Goal: Information Seeking & Learning: Compare options

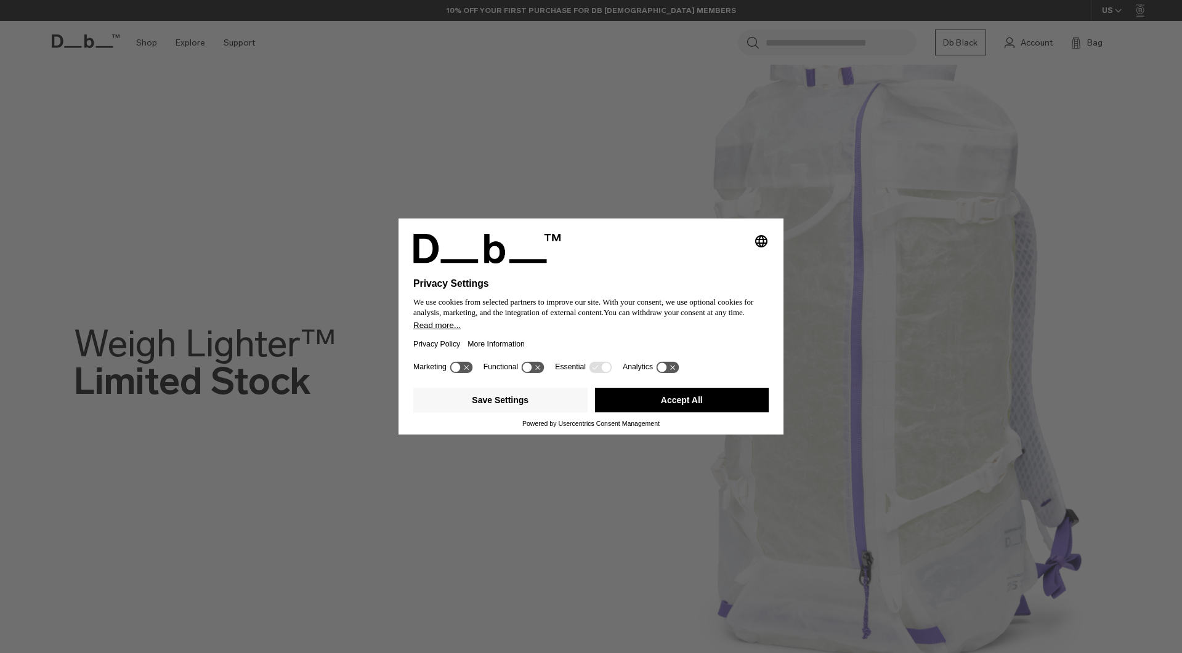
click at [680, 406] on button "Accept All" at bounding box center [682, 400] width 174 height 25
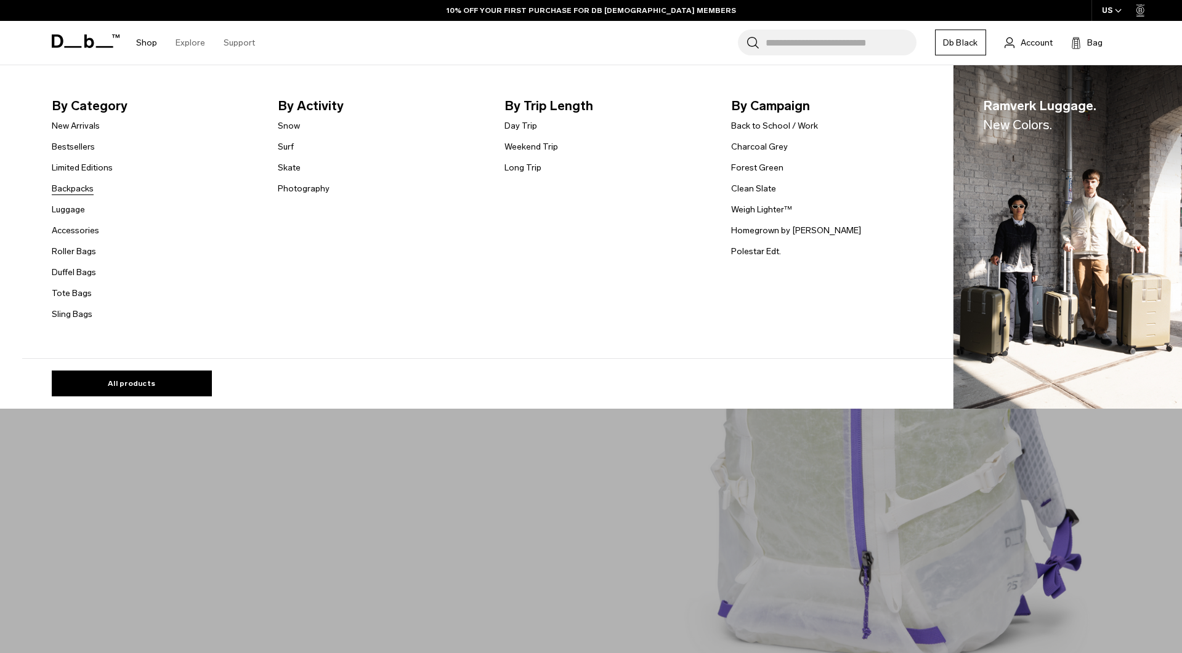
click at [72, 188] on link "Backpacks" at bounding box center [73, 188] width 42 height 13
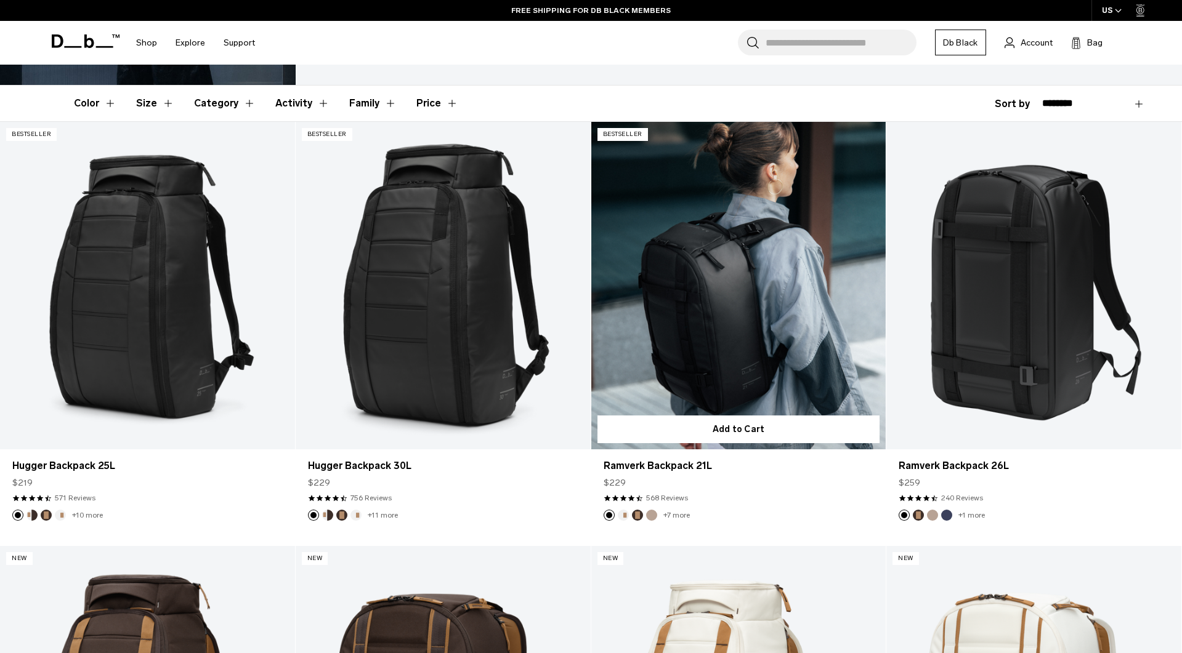
scroll to position [249, 0]
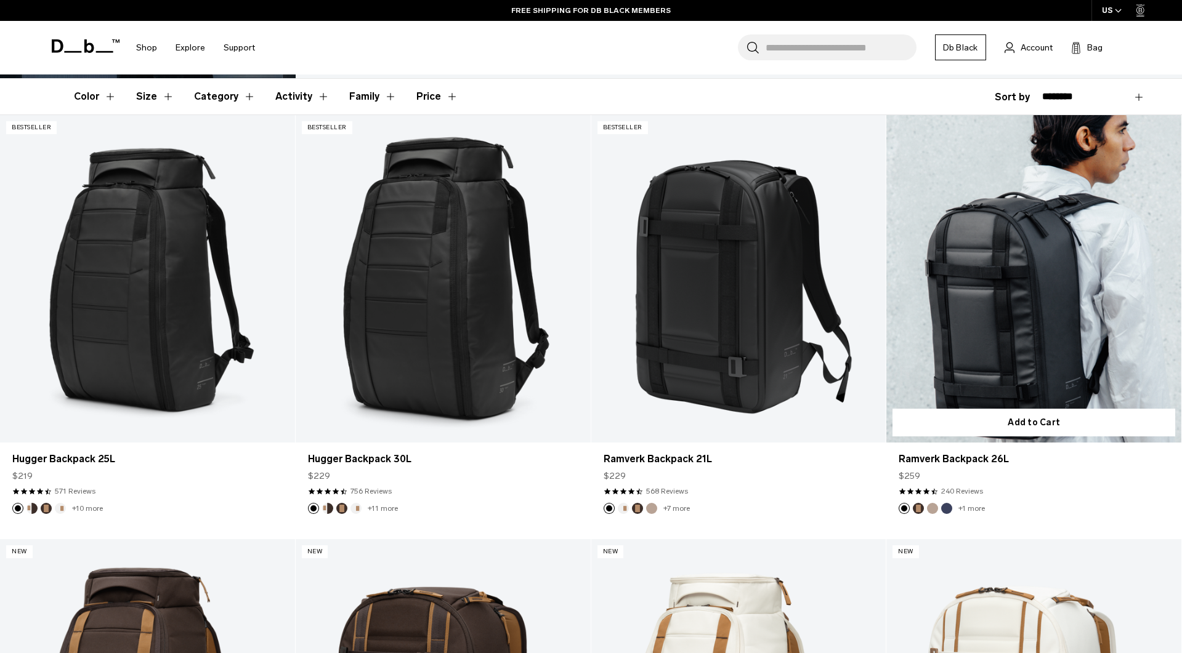
click at [992, 332] on link "Ramverk Backpack 26L" at bounding box center [1033, 279] width 295 height 328
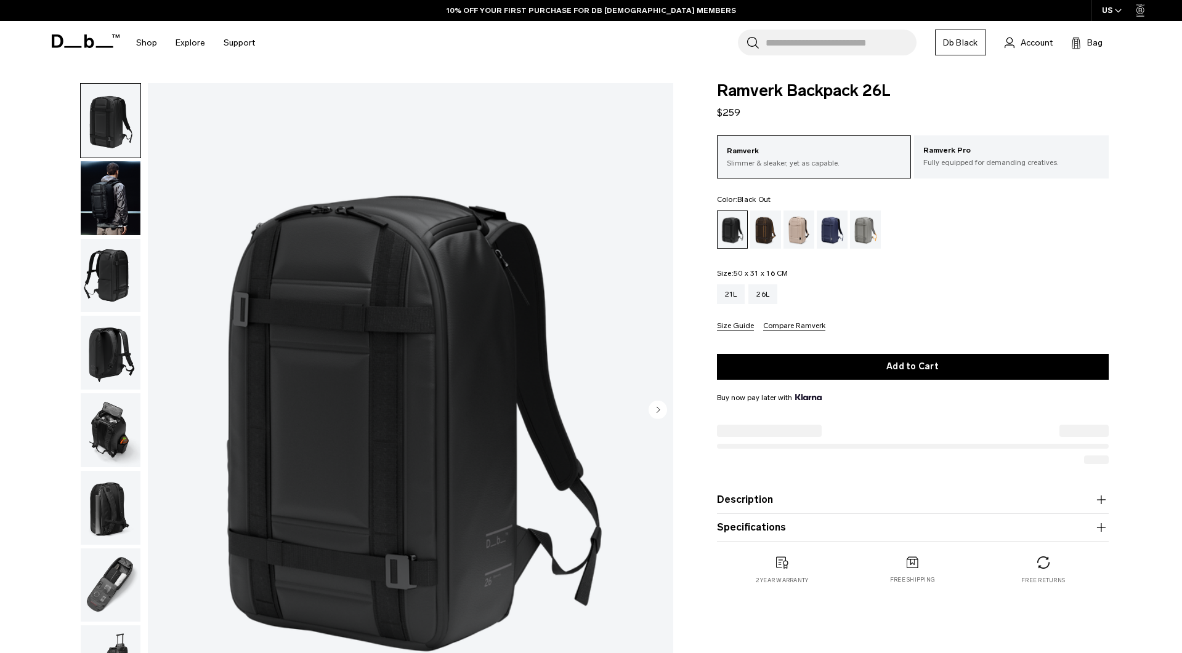
click at [97, 219] on img "button" at bounding box center [111, 198] width 60 height 74
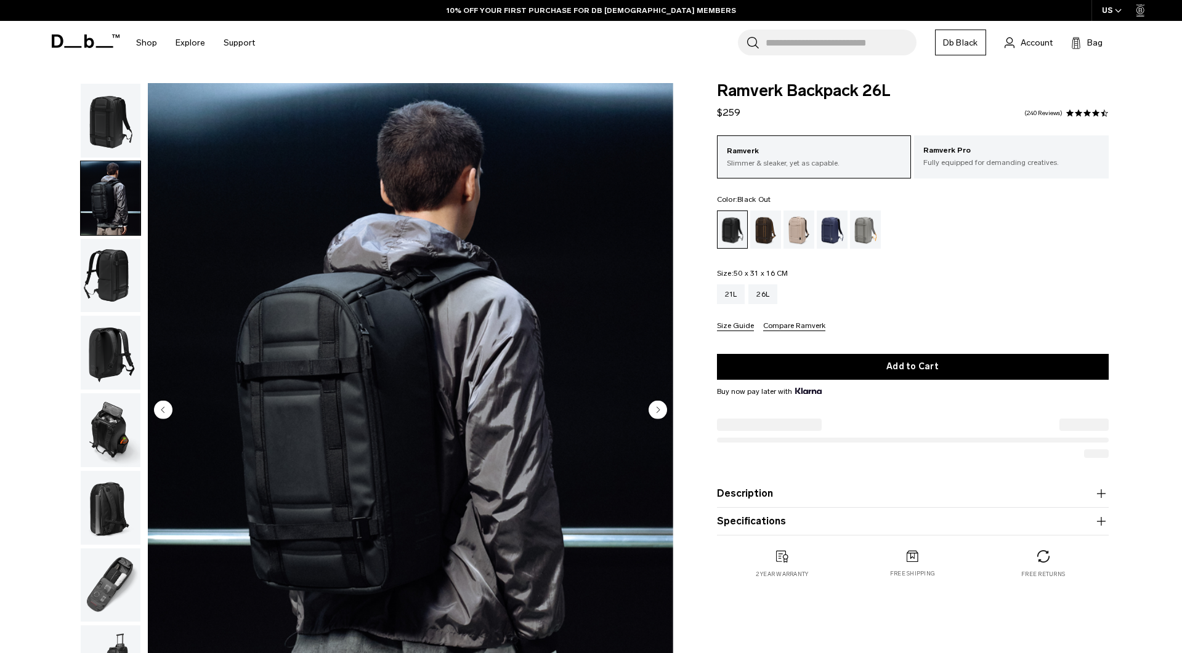
click at [103, 257] on img "button" at bounding box center [111, 276] width 60 height 74
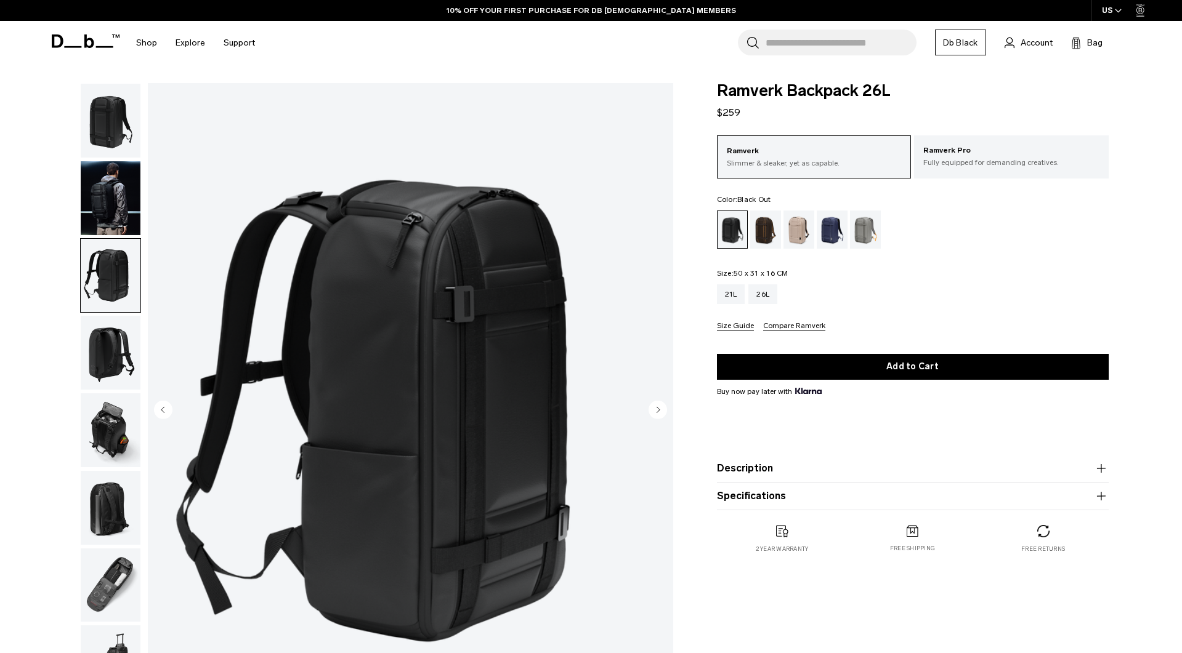
click at [110, 332] on img "button" at bounding box center [111, 353] width 60 height 74
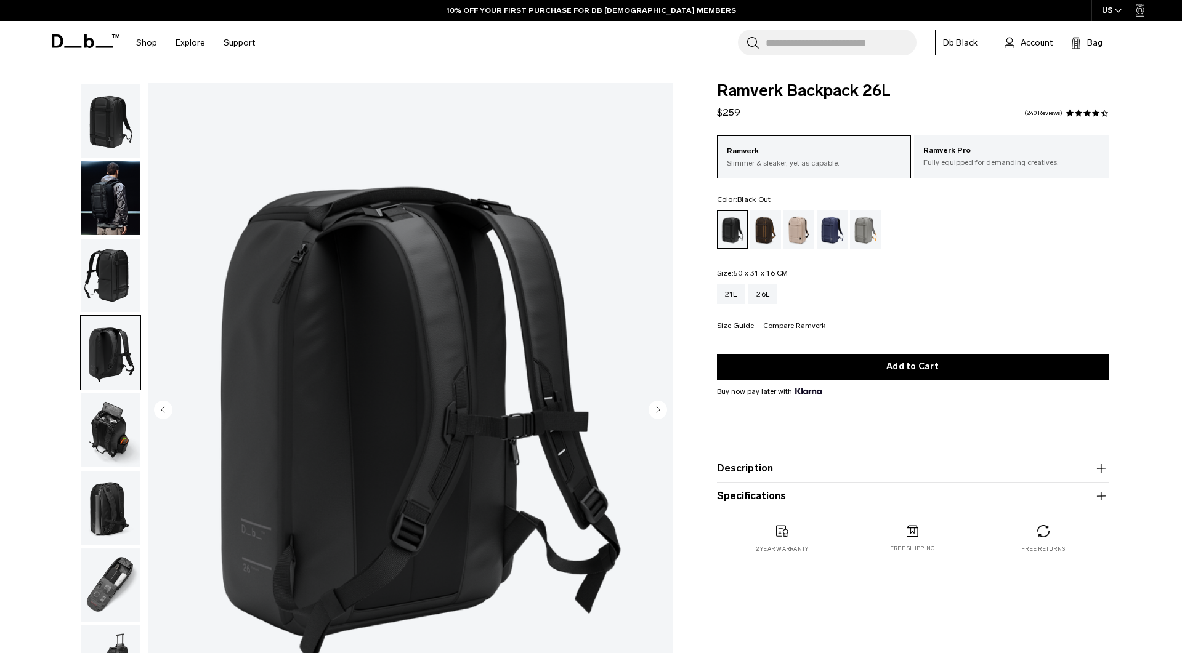
click at [111, 406] on img "button" at bounding box center [111, 431] width 60 height 74
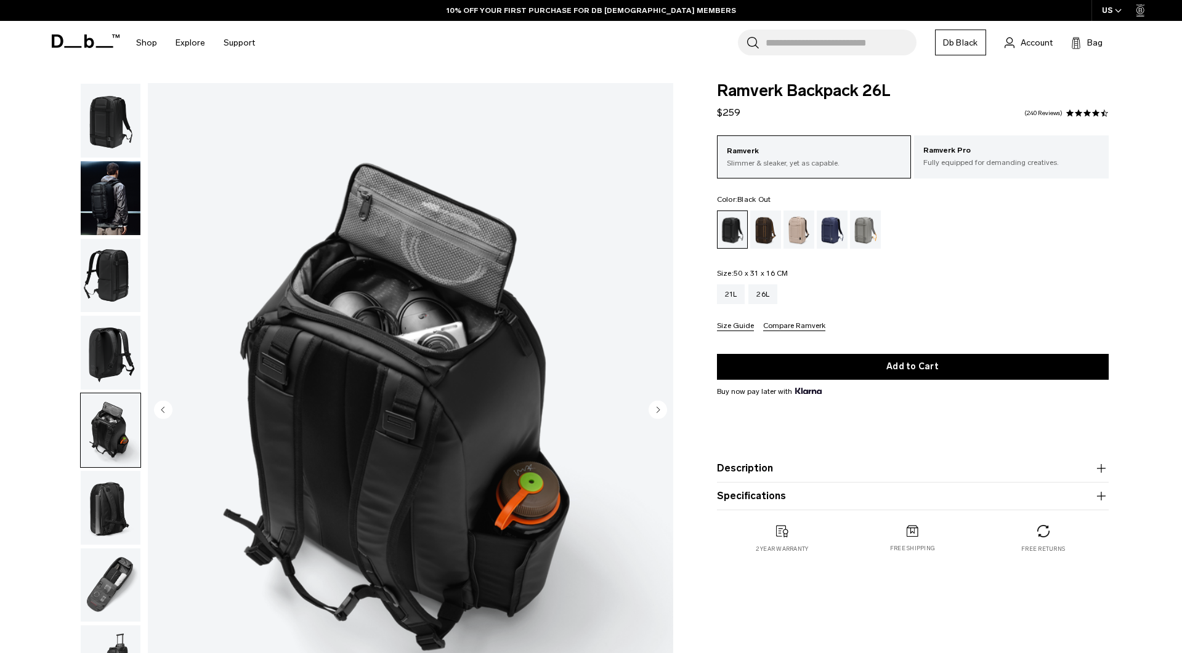
click at [114, 466] on img "button" at bounding box center [111, 431] width 60 height 74
click at [110, 514] on img "button" at bounding box center [111, 508] width 60 height 74
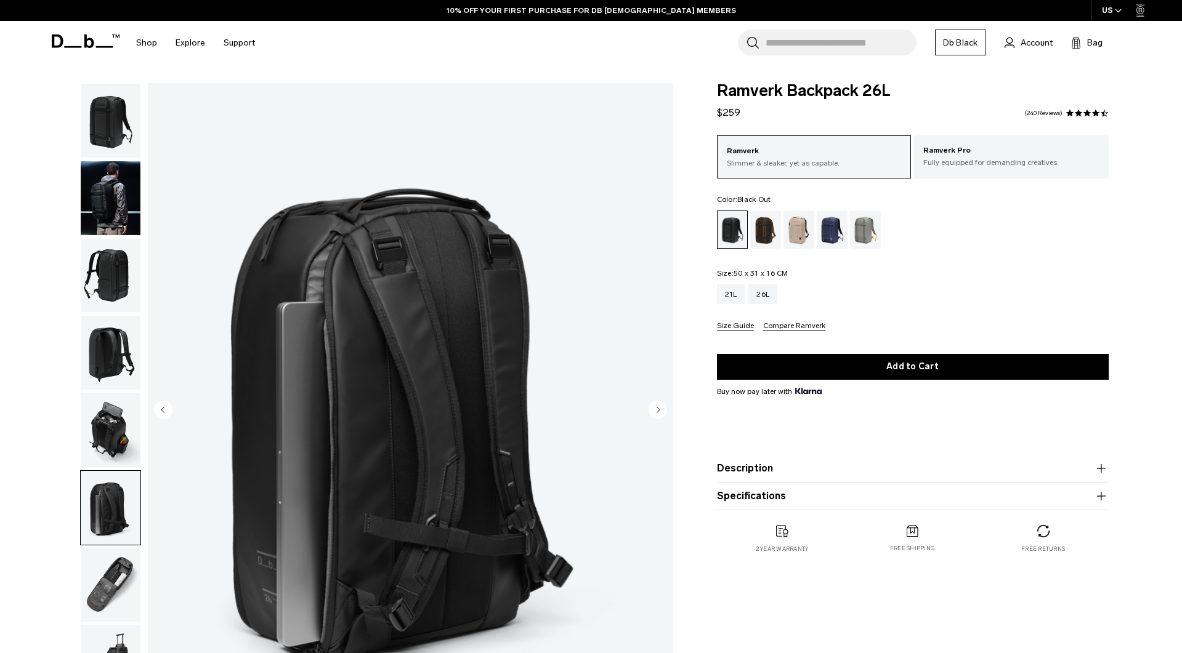
click at [119, 581] on img "button" at bounding box center [111, 586] width 60 height 74
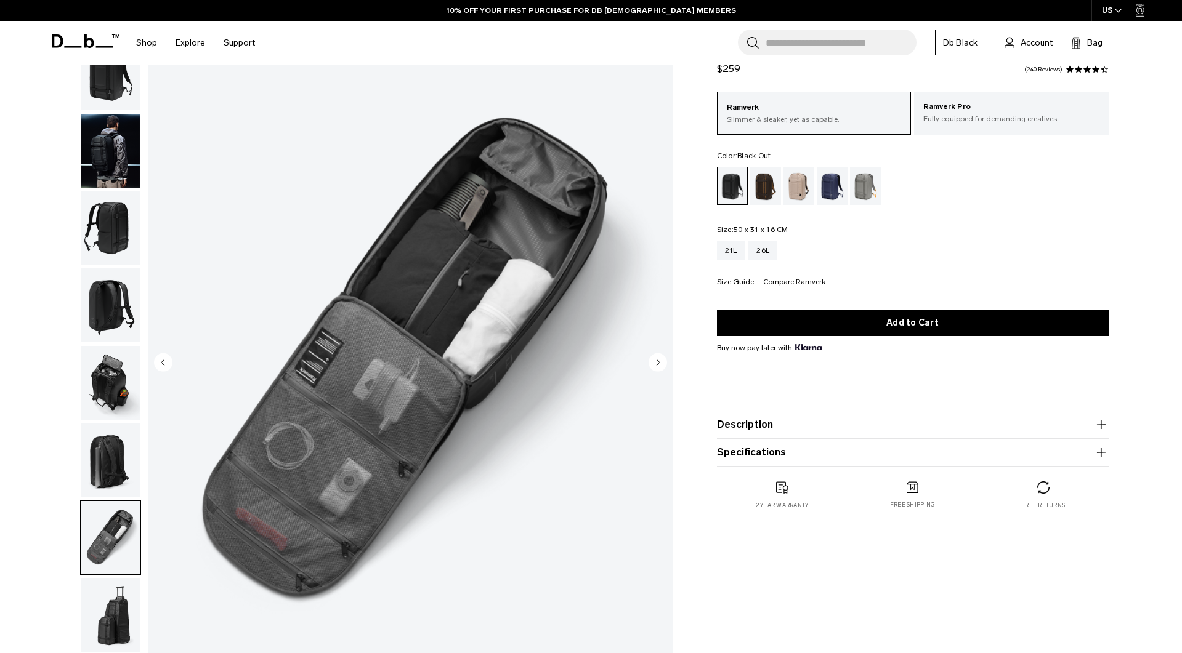
scroll to position [58, 0]
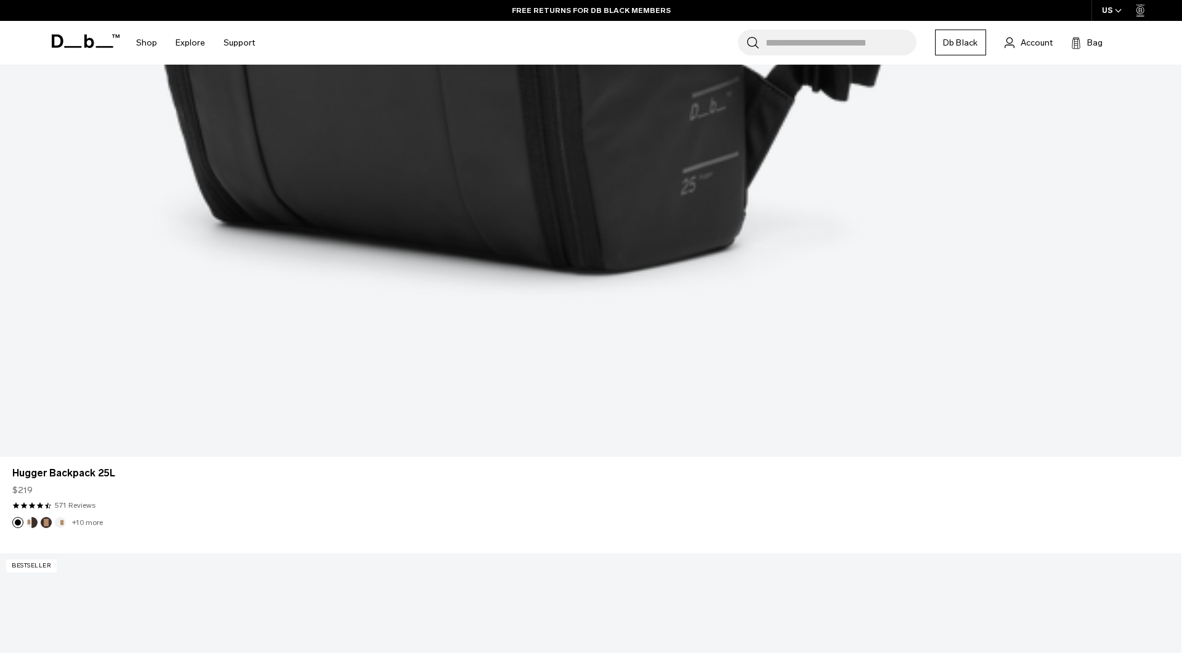
scroll to position [1134, 0]
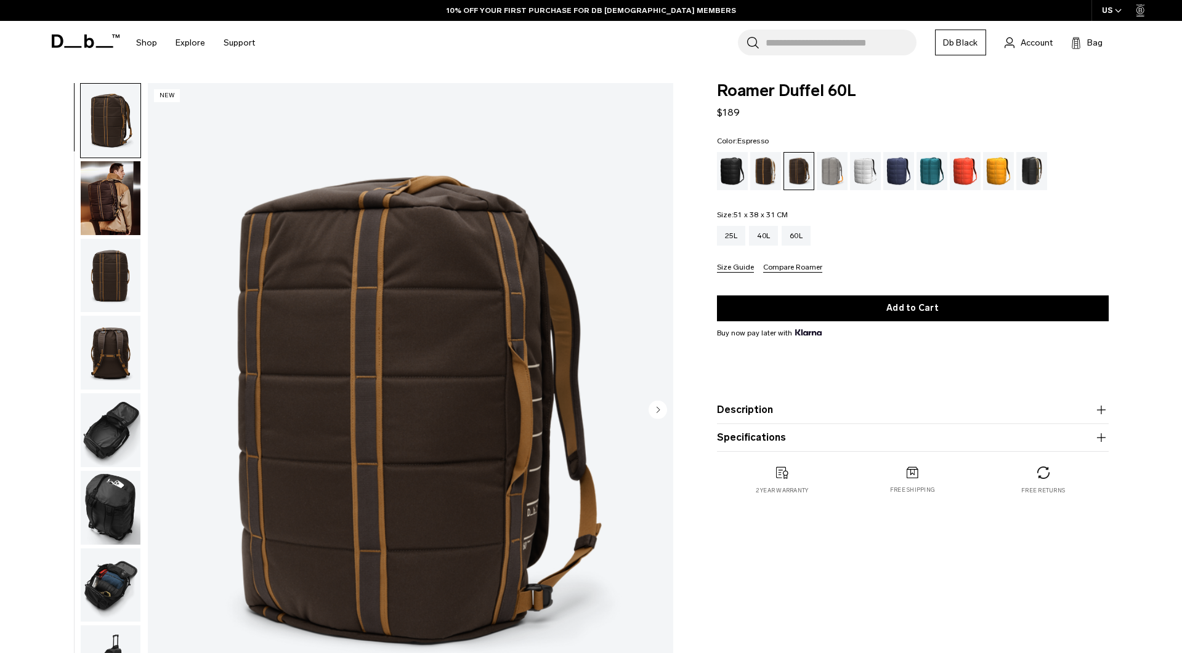
click at [118, 267] on img "button" at bounding box center [111, 276] width 60 height 74
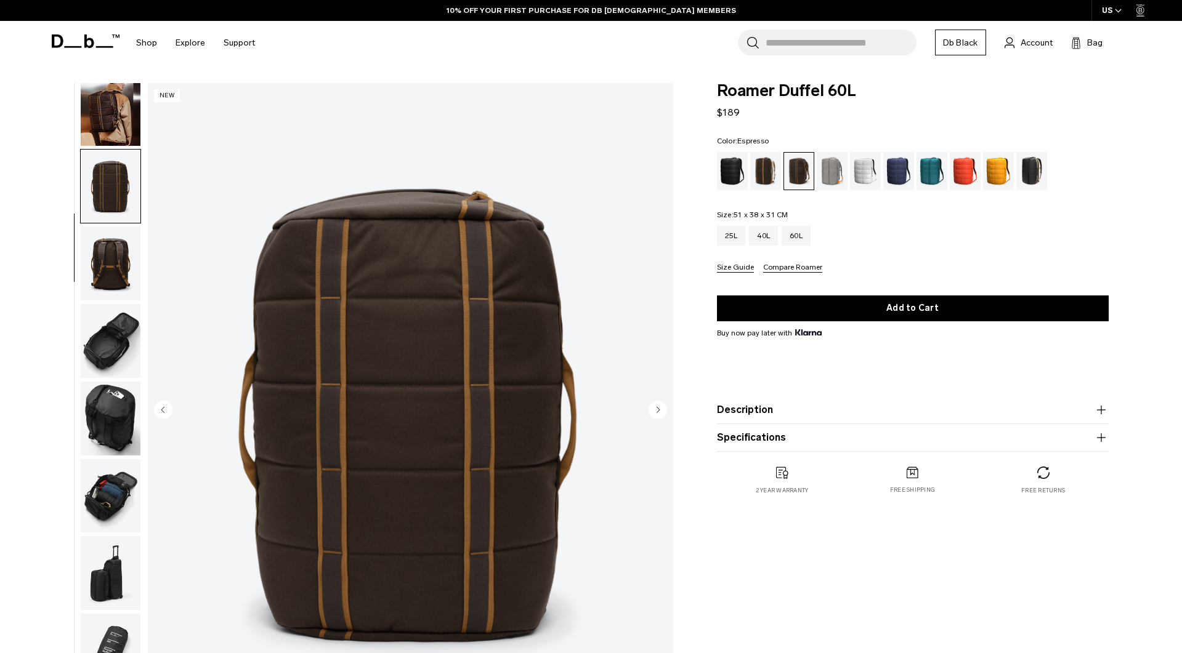
scroll to position [116, 0]
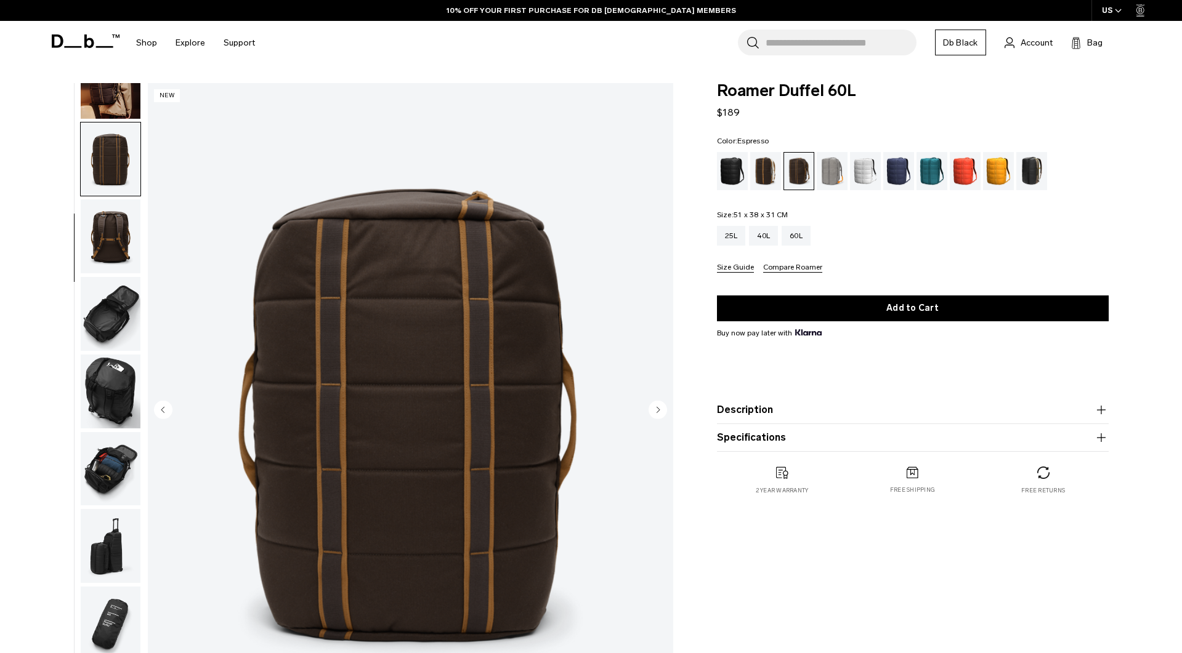
click at [105, 344] on img "button" at bounding box center [111, 314] width 60 height 74
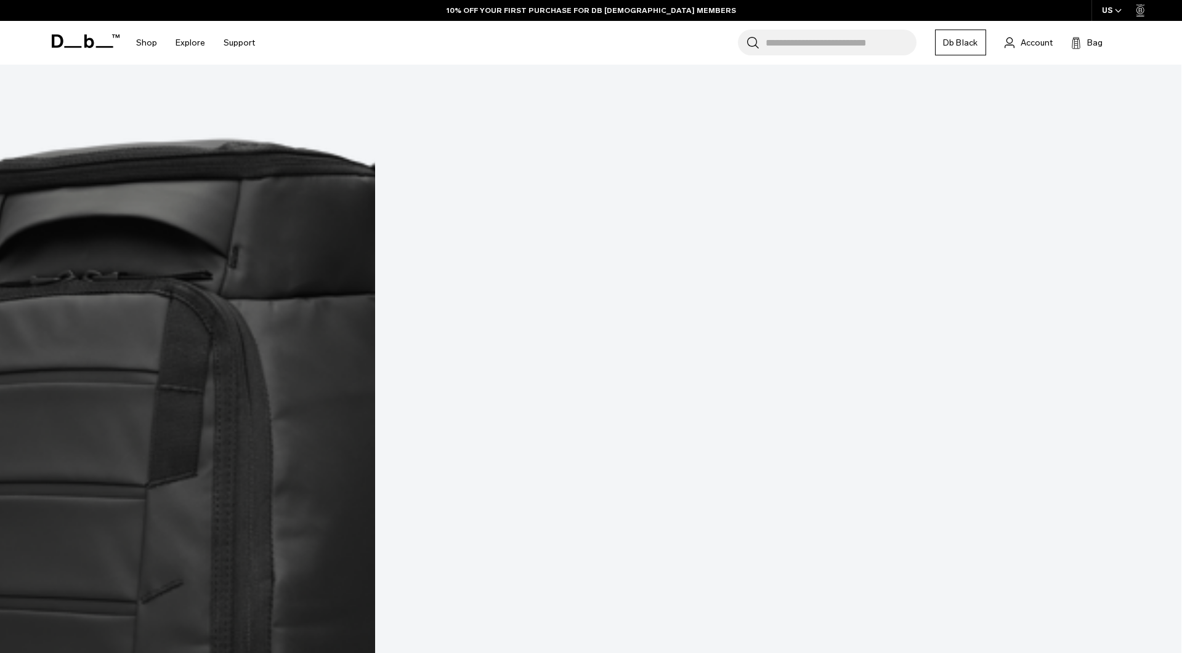
scroll to position [1823, 0]
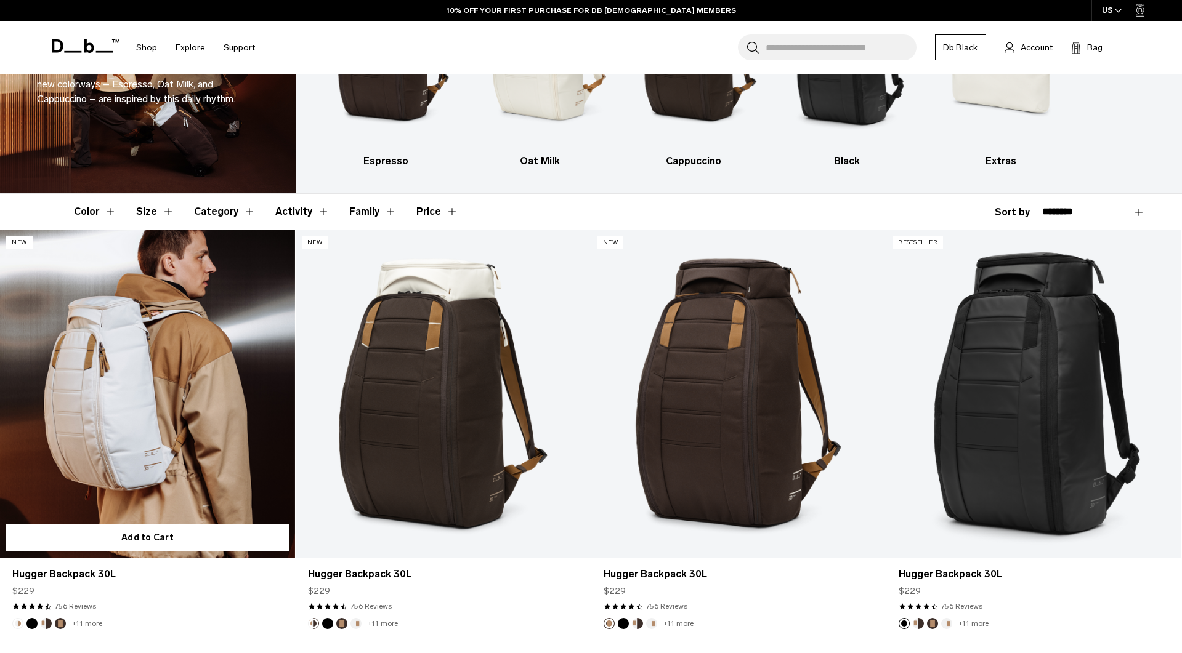
scroll to position [173, 0]
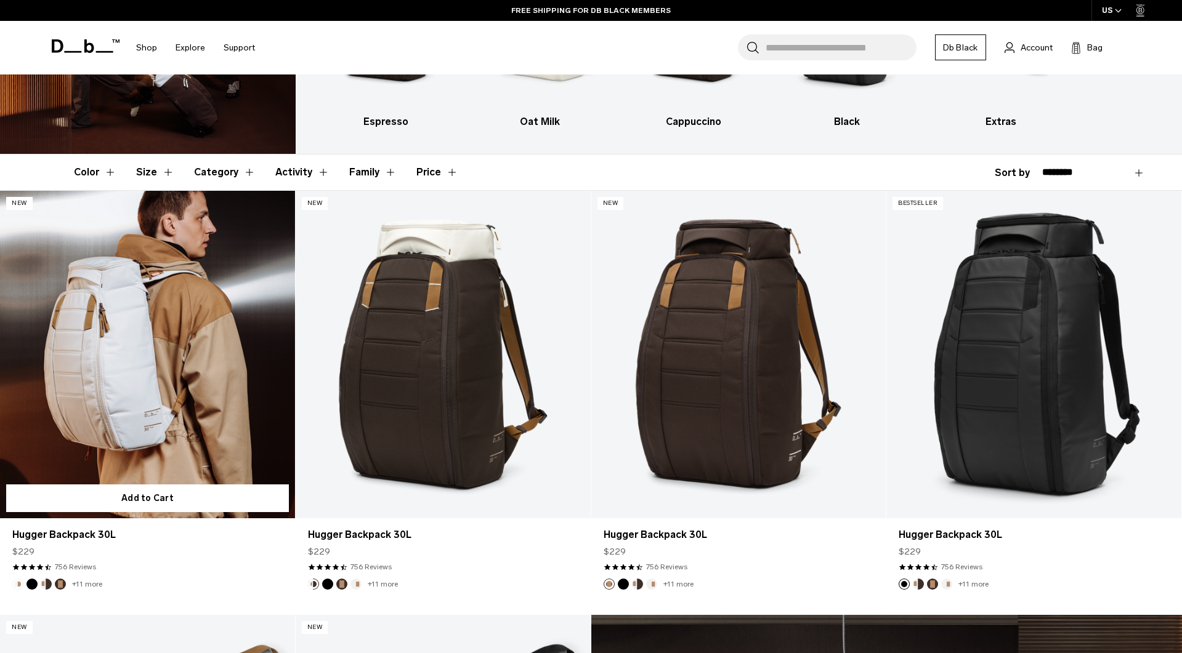
click at [167, 384] on link "Hugger Backpack 30L" at bounding box center [147, 355] width 295 height 328
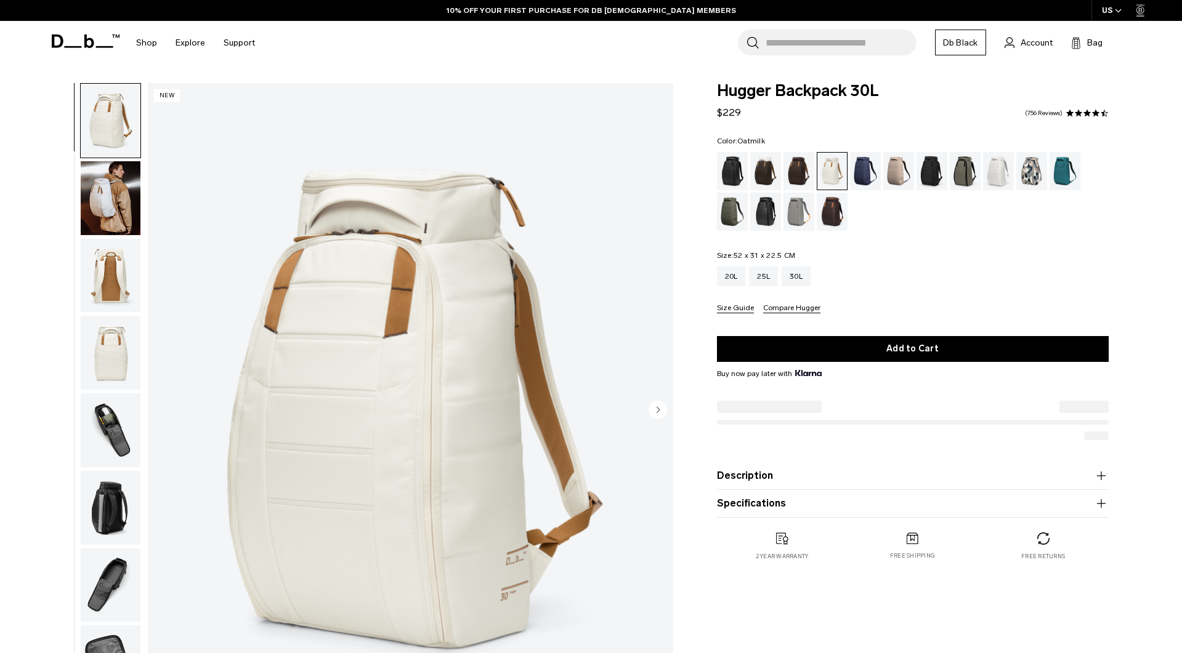
click at [86, 196] on img "button" at bounding box center [111, 198] width 60 height 74
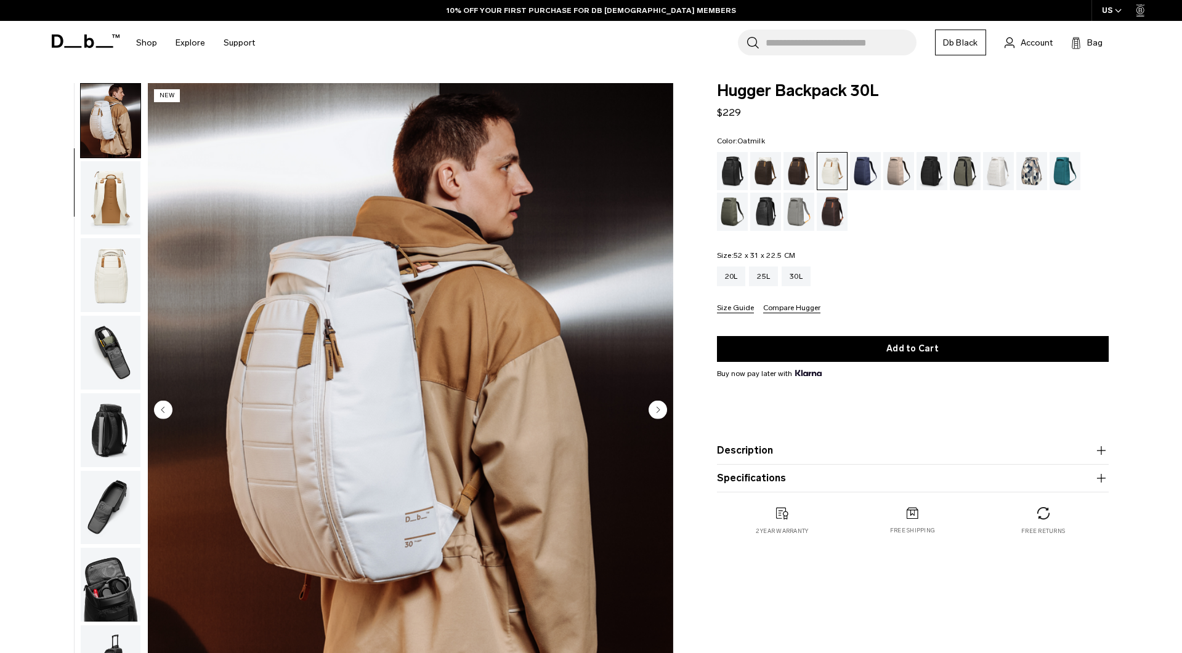
click at [110, 329] on img "button" at bounding box center [111, 353] width 60 height 74
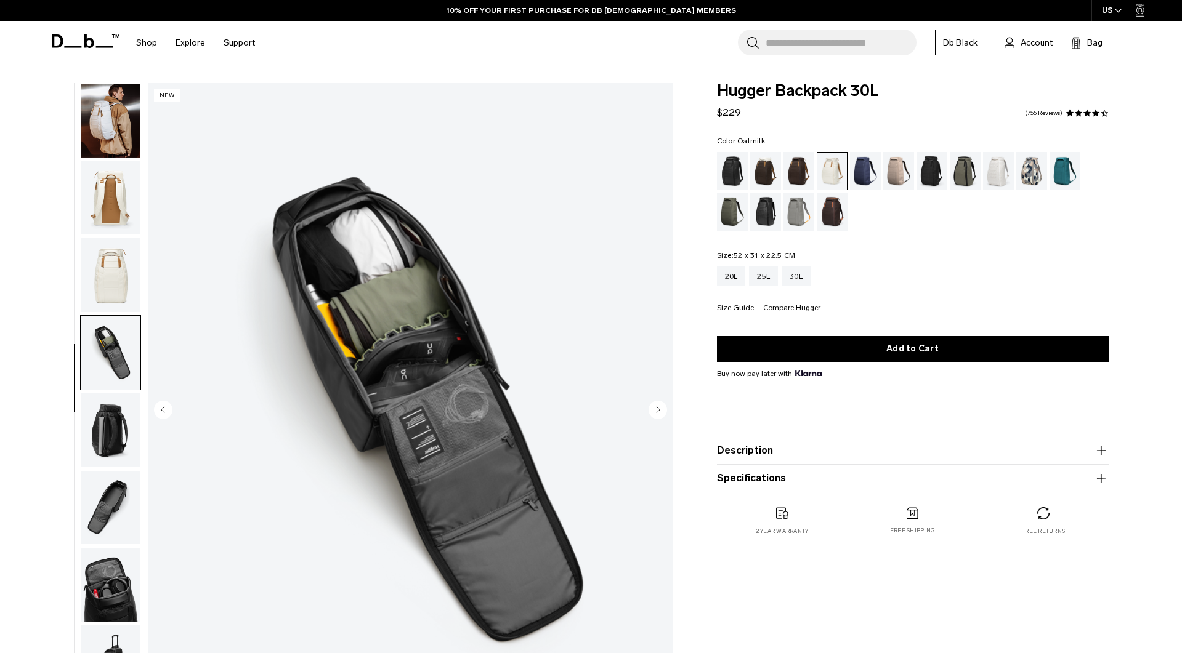
scroll to position [116, 0]
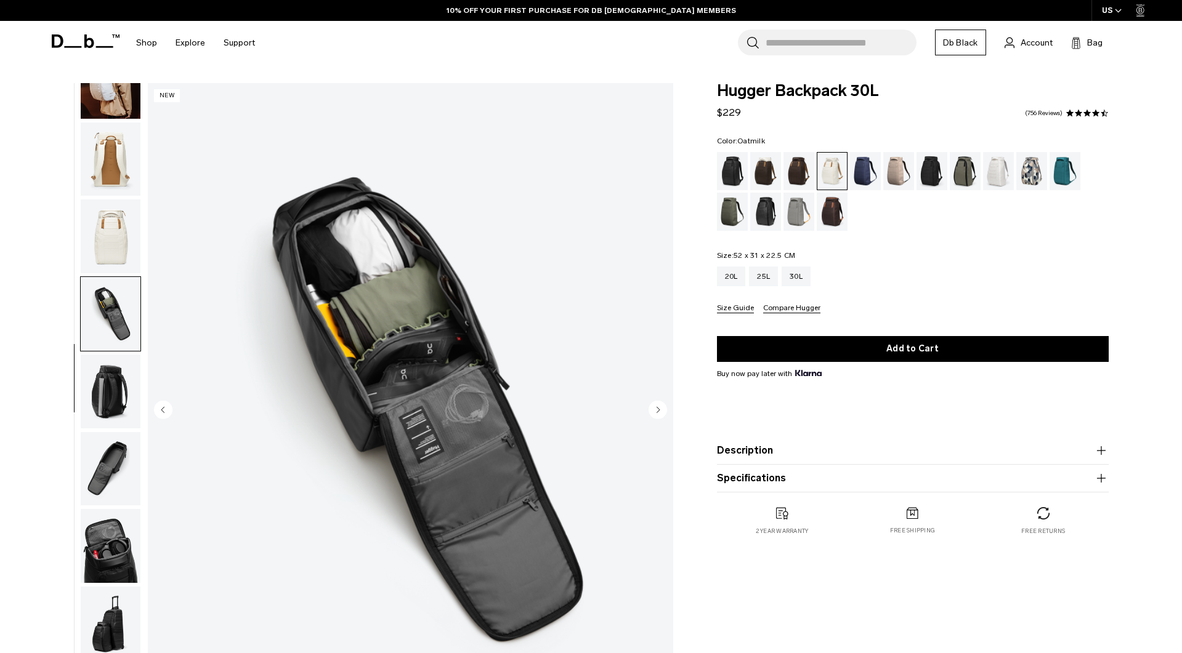
click at [116, 411] on img "button" at bounding box center [111, 392] width 60 height 74
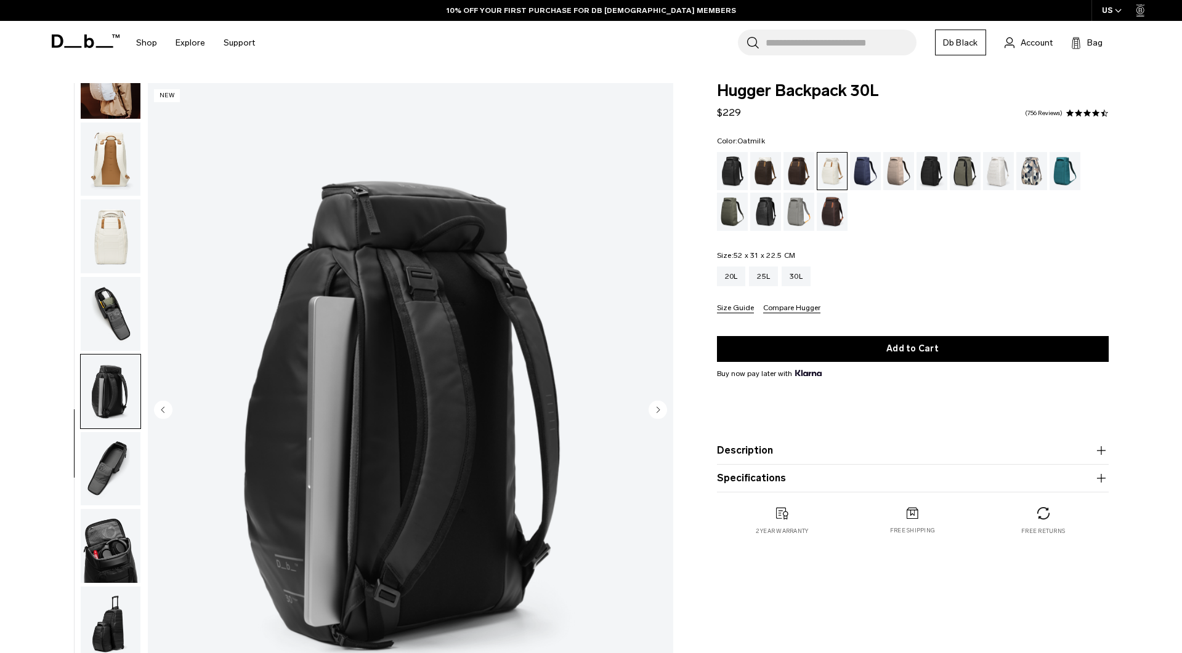
click at [115, 464] on img "button" at bounding box center [111, 469] width 60 height 74
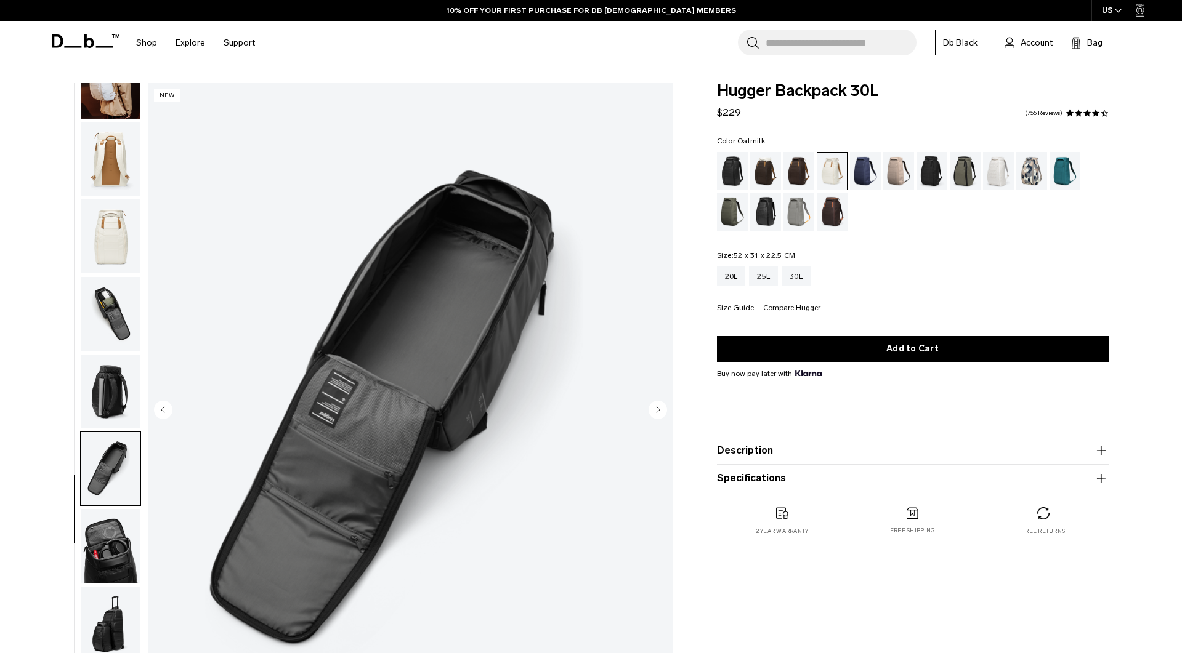
click at [115, 533] on img "button" at bounding box center [111, 546] width 60 height 74
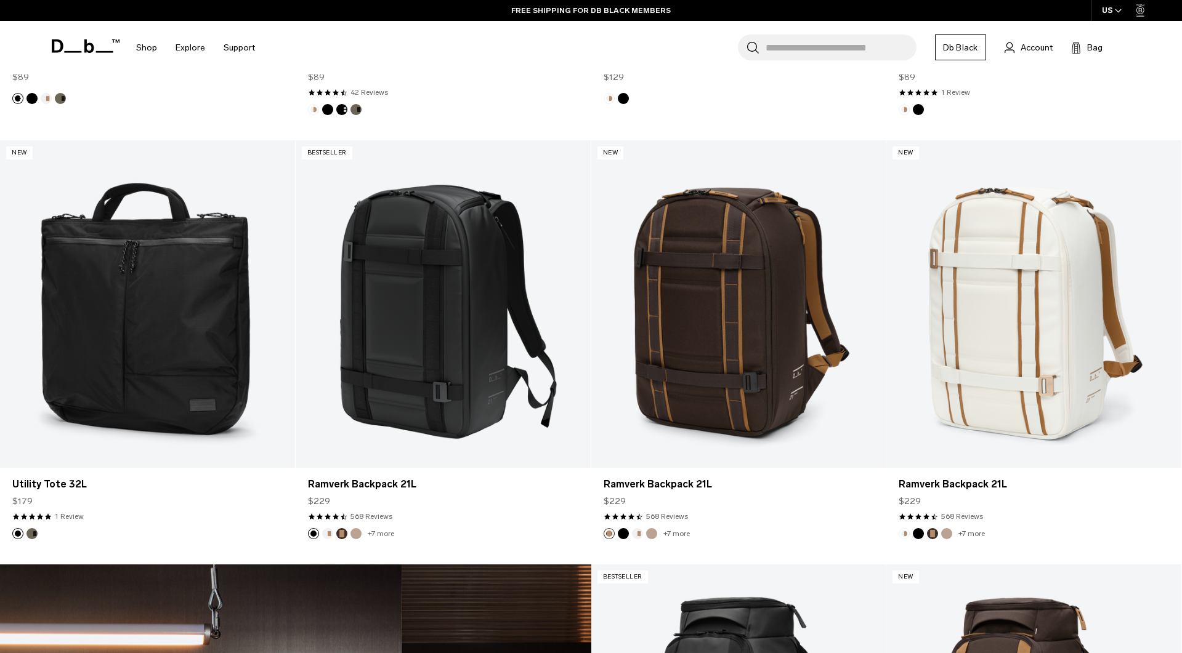
scroll to position [1928, 0]
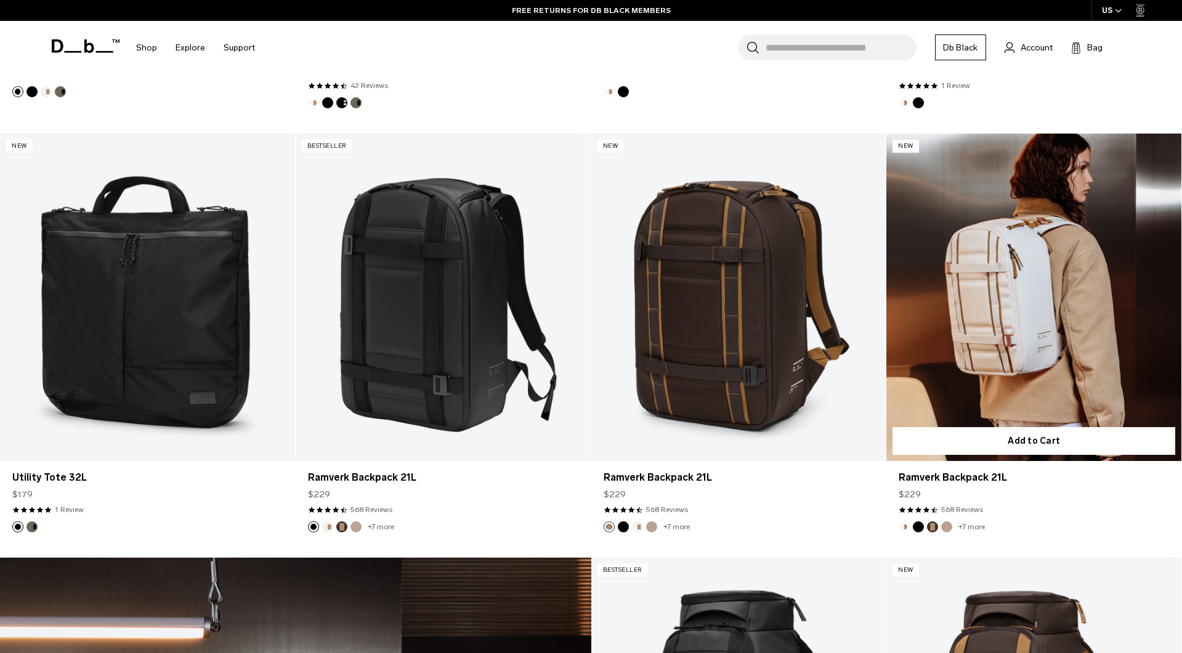
click at [971, 316] on link "Ramverk Backpack 21L" at bounding box center [1033, 298] width 295 height 328
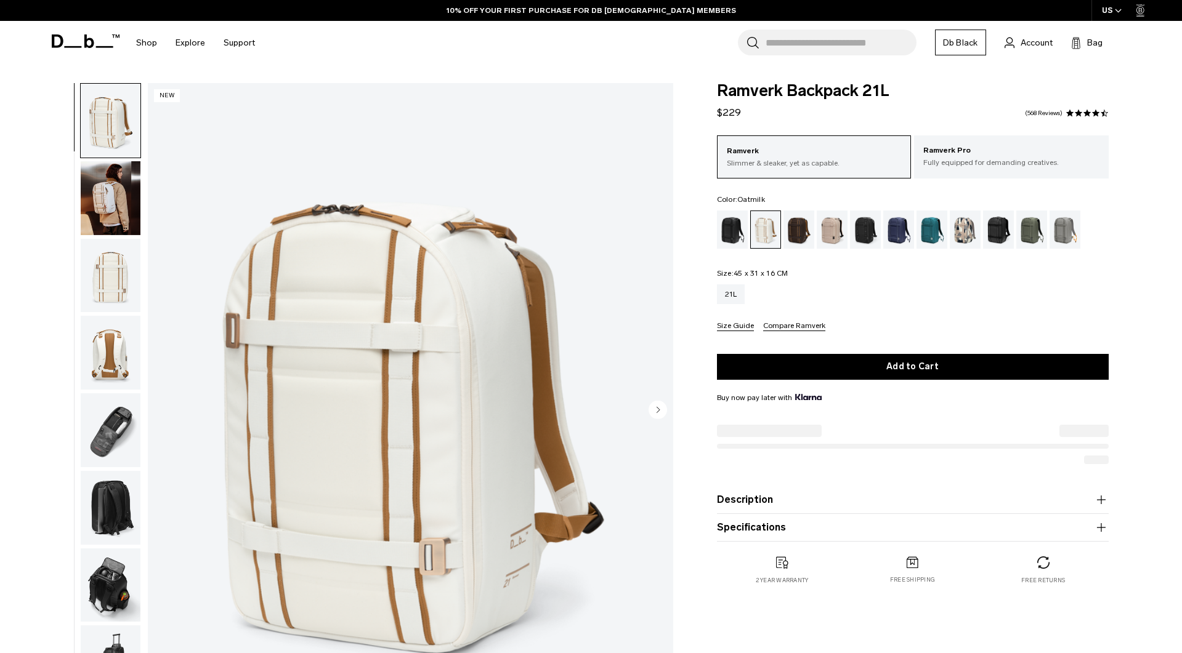
click at [105, 273] on img "button" at bounding box center [111, 276] width 60 height 74
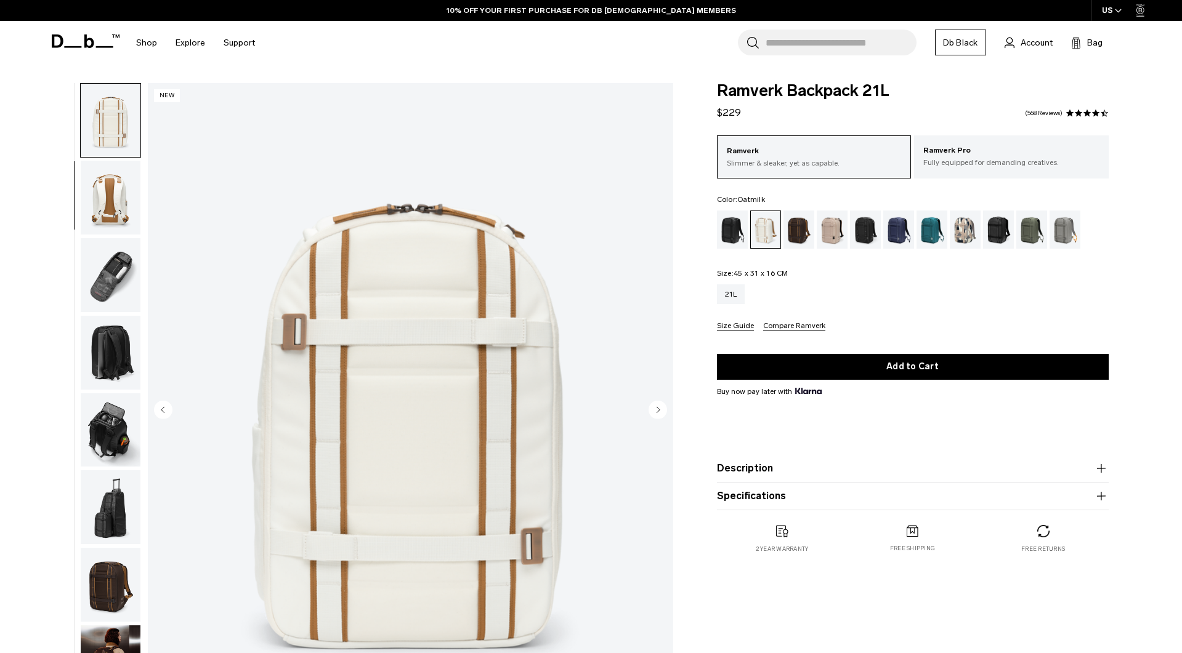
click at [108, 294] on img "button" at bounding box center [111, 275] width 60 height 74
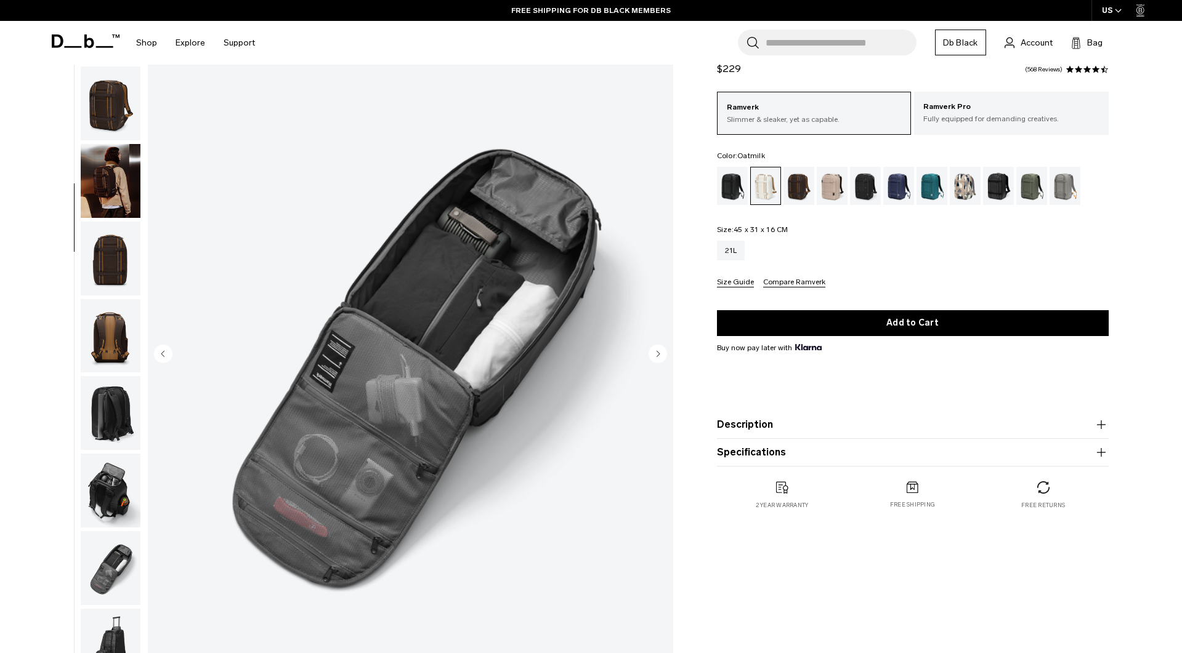
scroll to position [55, 0]
click at [97, 447] on img "button" at bounding box center [111, 414] width 60 height 74
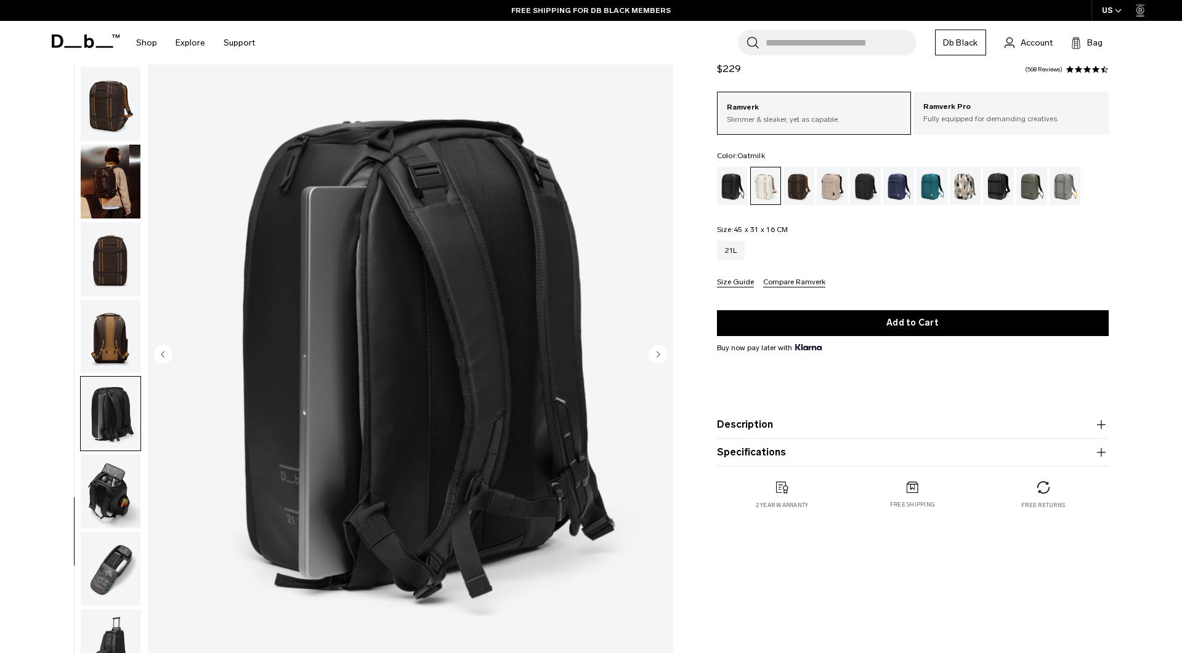
click at [108, 482] on img "button" at bounding box center [111, 491] width 60 height 74
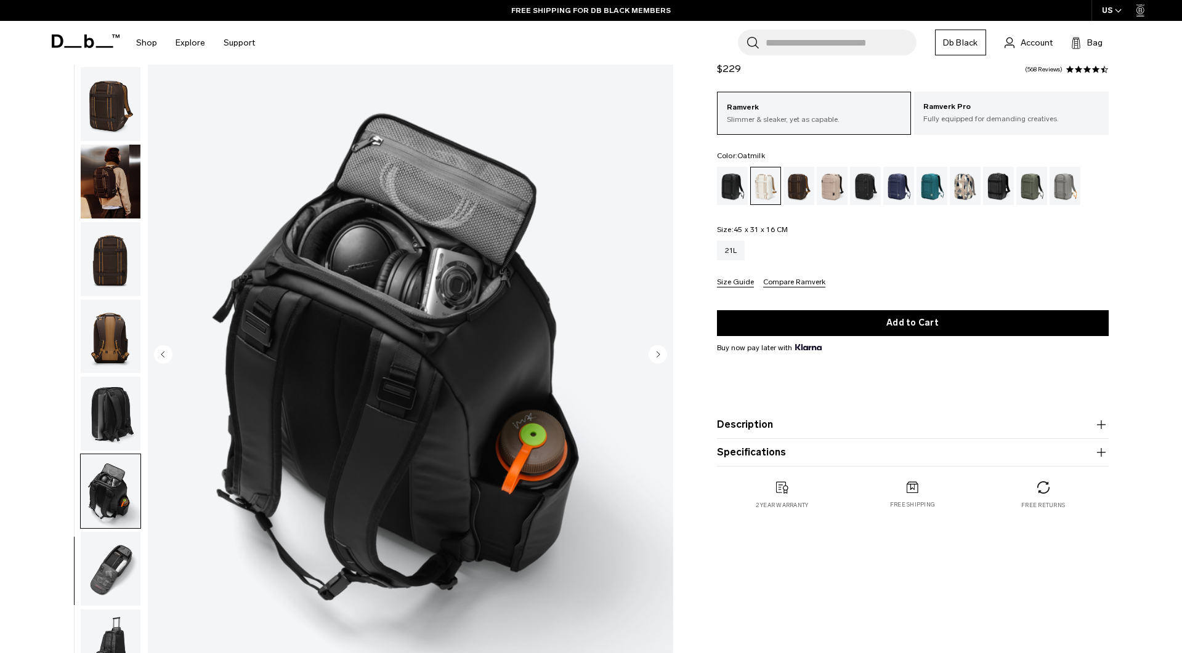
click at [105, 568] on img "button" at bounding box center [111, 569] width 60 height 74
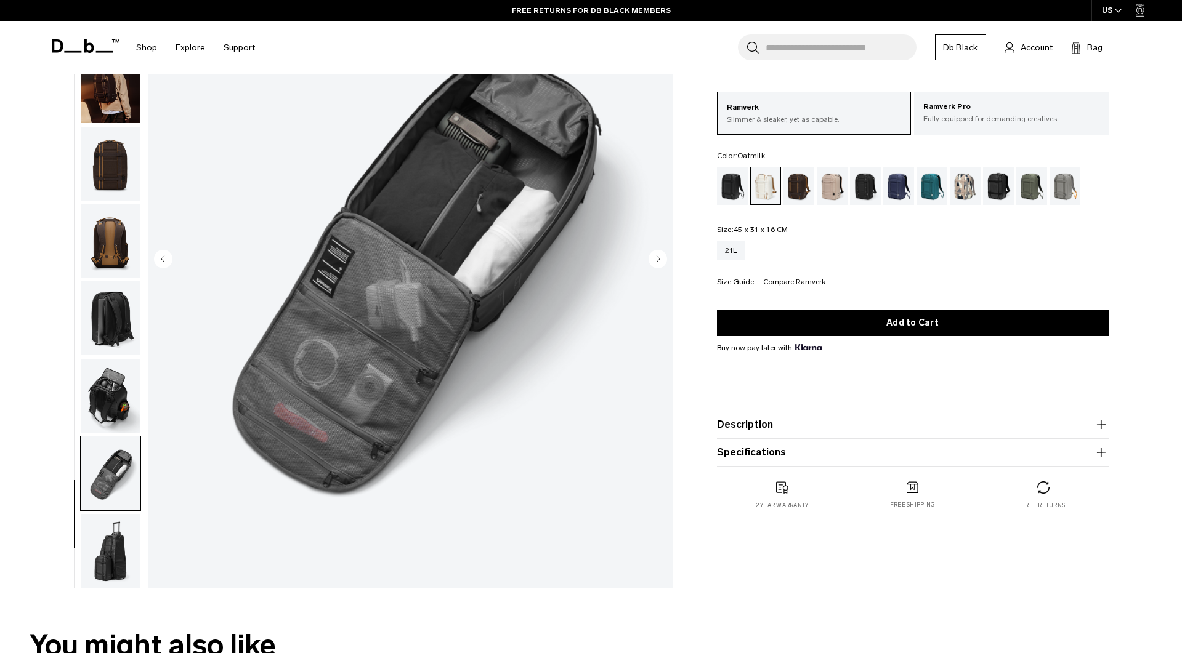
scroll to position [175, 0]
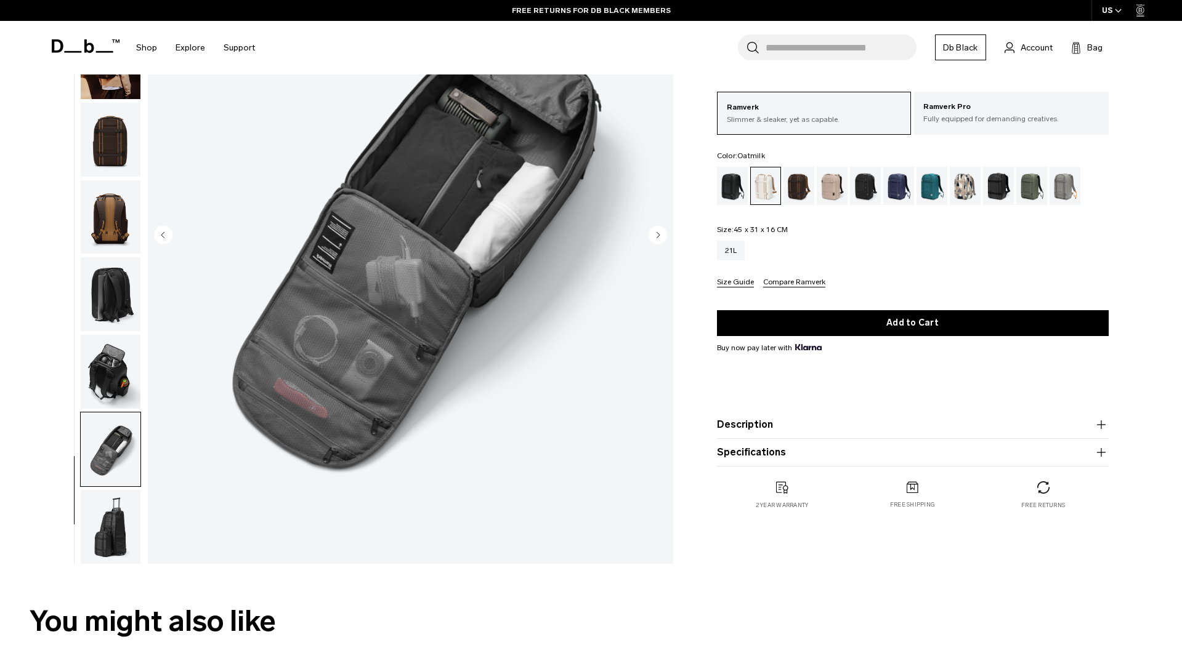
click at [108, 368] on img "button" at bounding box center [111, 372] width 60 height 74
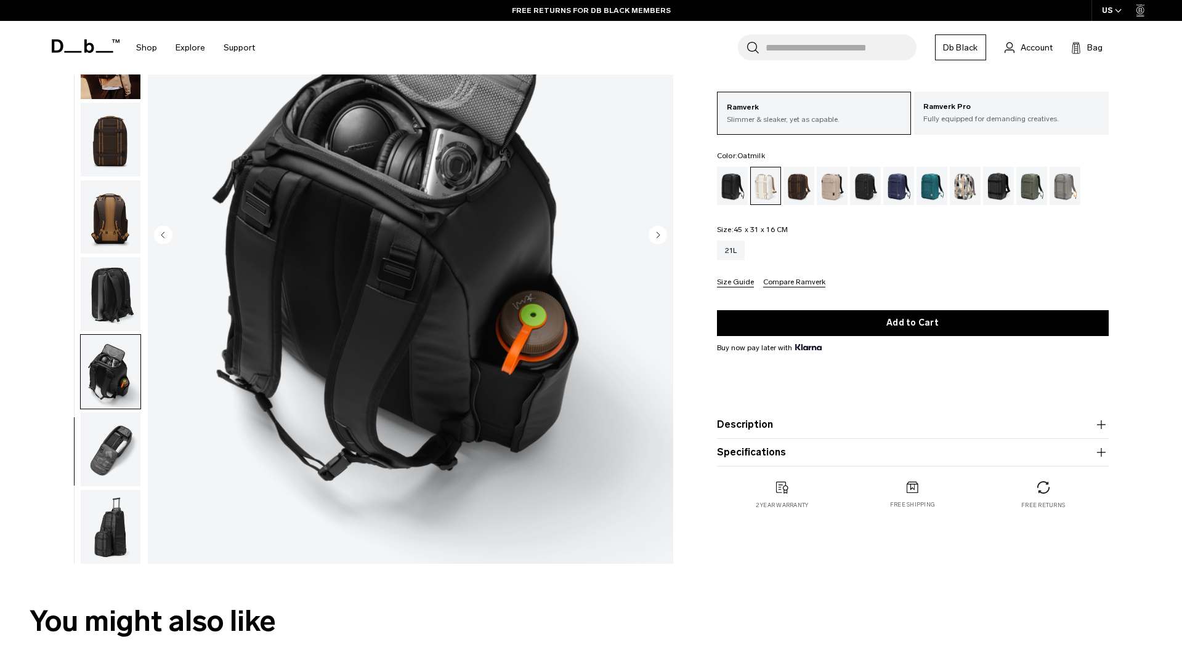
click at [128, 529] on img "button" at bounding box center [111, 527] width 60 height 74
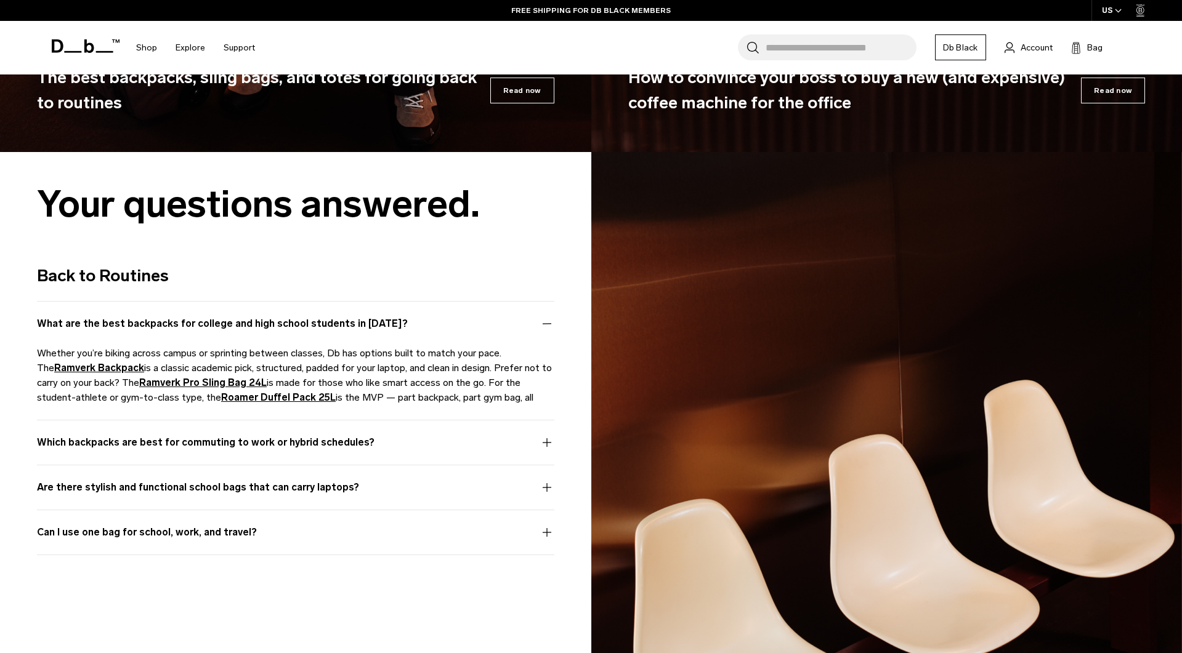
scroll to position [6386, 0]
click at [508, 476] on article "Back to Routines What are the best backpacks for college and high school studen…" at bounding box center [295, 410] width 517 height 292
click at [530, 479] on article "Back to Routines What are the best backpacks for college and high school studen…" at bounding box center [295, 410] width 517 height 292
click at [549, 485] on button "Are there stylish and functional school bags that can carry laptops?" at bounding box center [295, 496] width 517 height 30
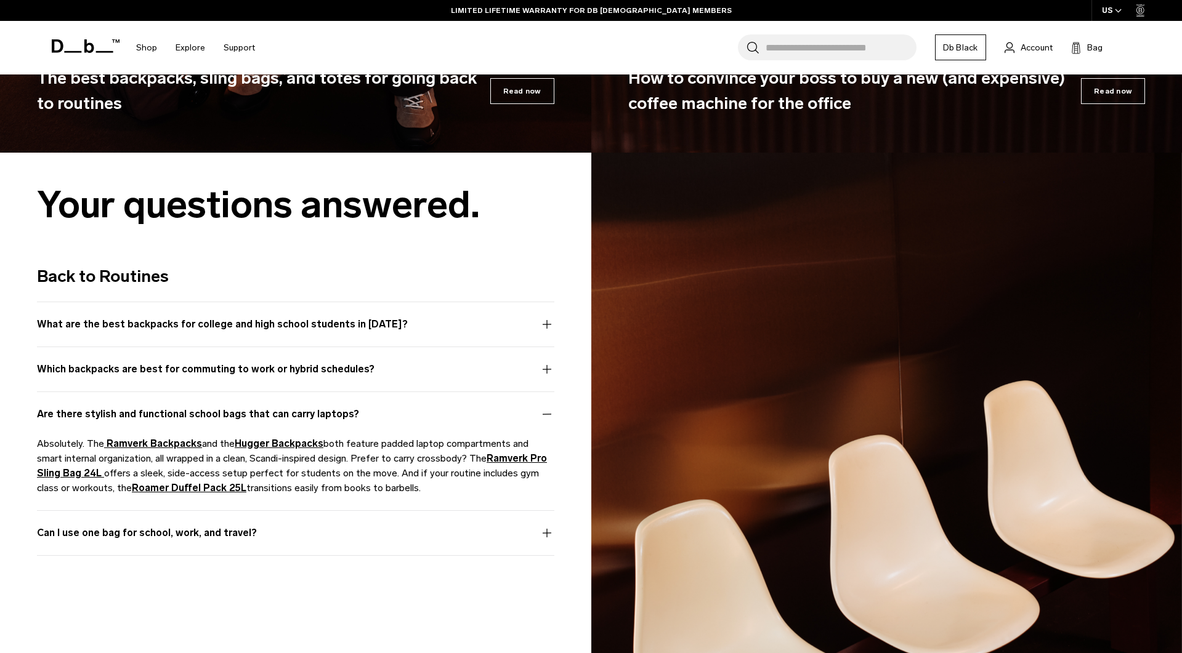
click at [544, 531] on button "Can I use one bag for school, work, and travel?" at bounding box center [295, 541] width 517 height 30
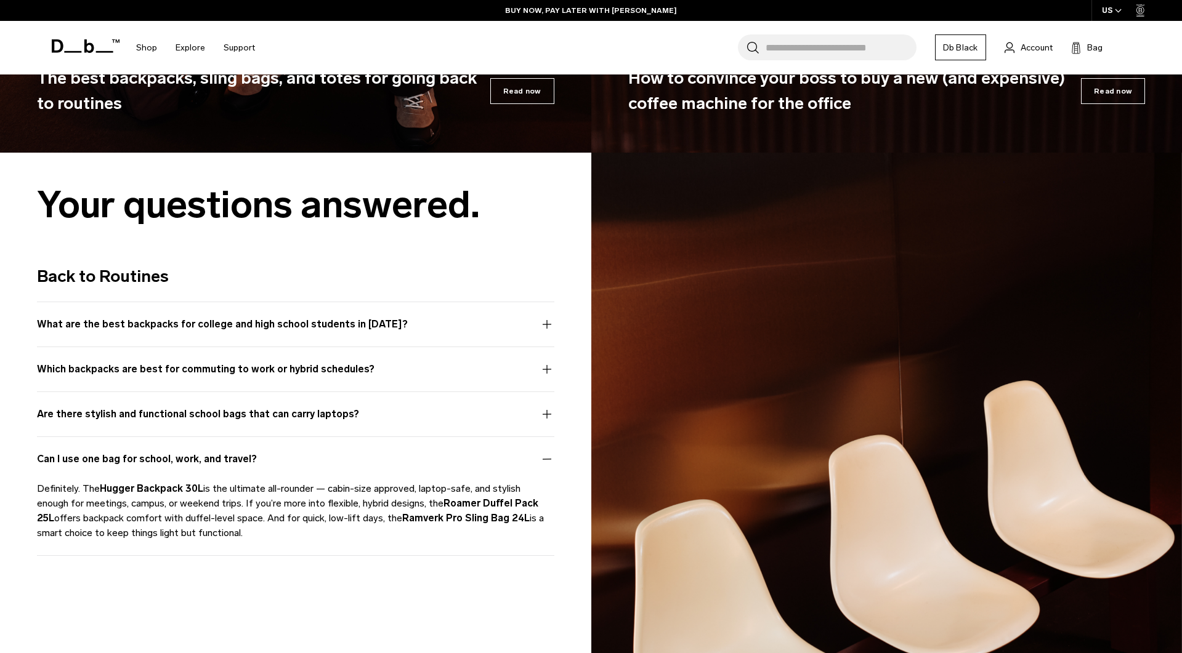
click at [544, 417] on button "Are there stylish and functional school bags that can carry laptops?" at bounding box center [295, 422] width 517 height 30
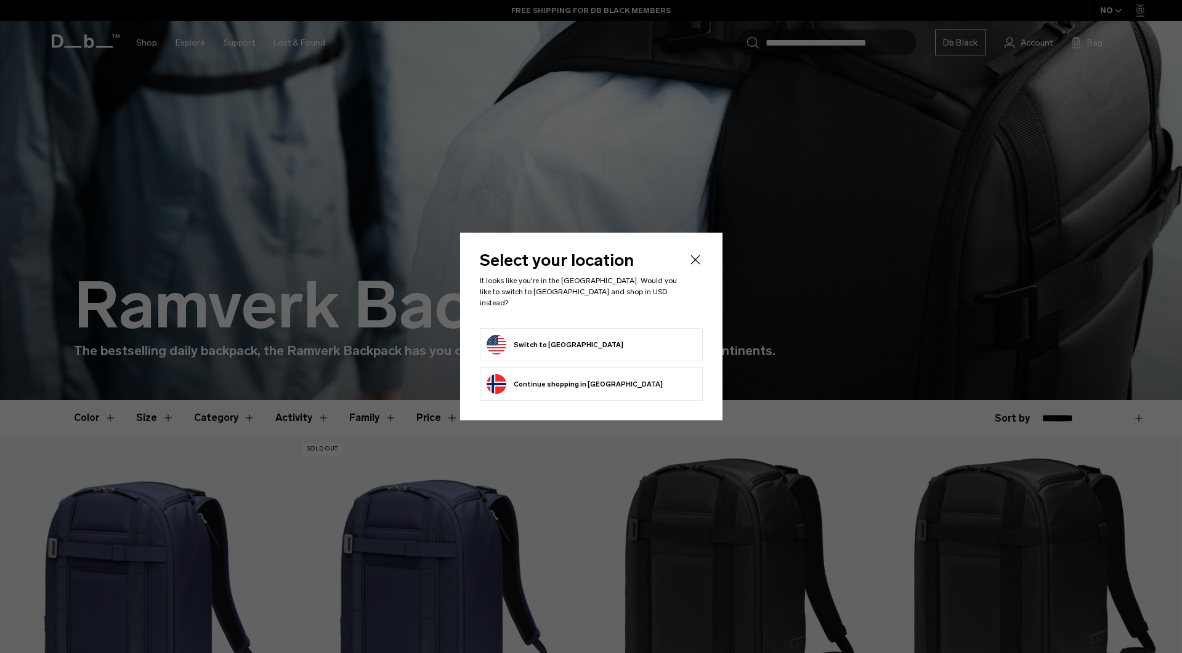
click at [544, 337] on button "Switch to [GEOGRAPHIC_DATA]" at bounding box center [555, 345] width 137 height 20
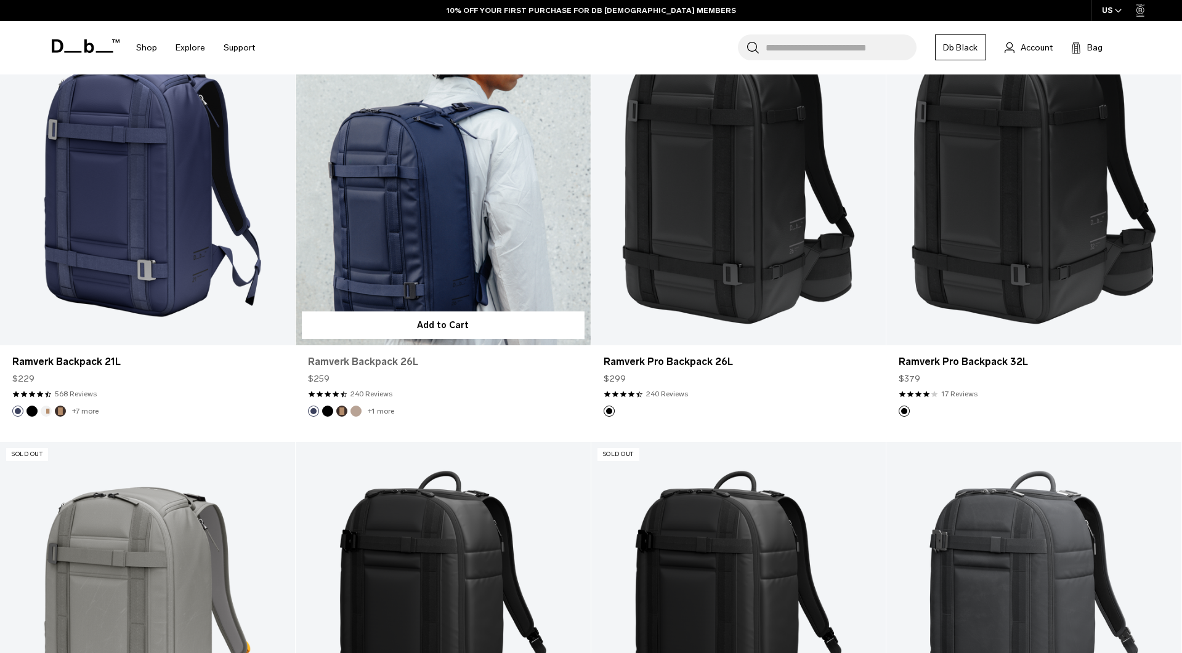
scroll to position [445, 0]
